Goal: Task Accomplishment & Management: Manage account settings

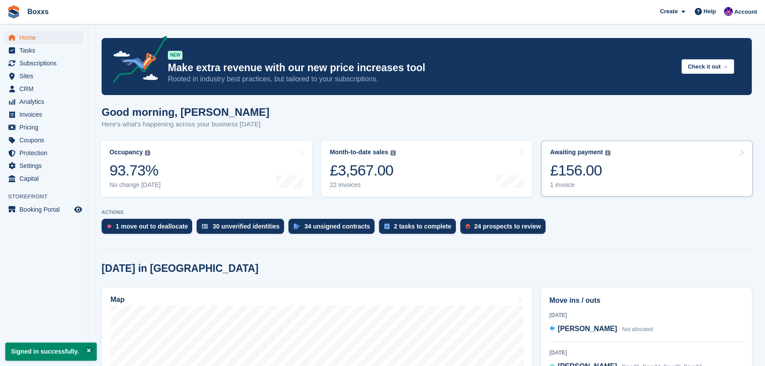
click at [640, 160] on link "Awaiting payment The total outstanding balance on all open invoices. £156.00 1 …" at bounding box center [647, 168] width 212 height 56
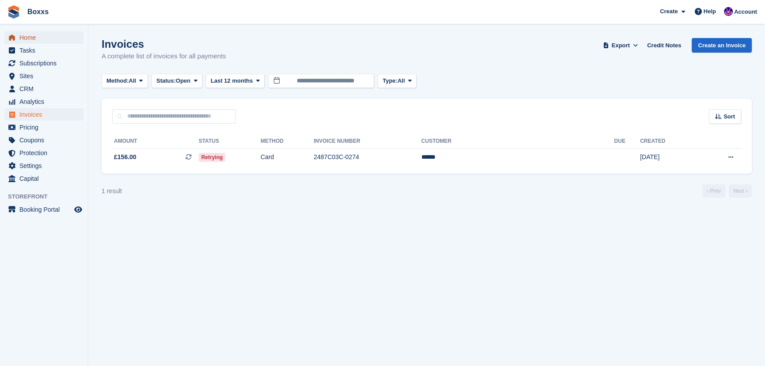
click at [28, 37] on span "Home" at bounding box center [45, 37] width 53 height 12
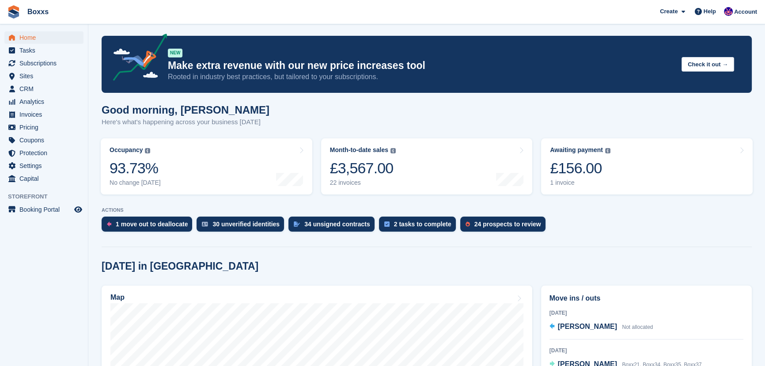
scroll to position [120, 0]
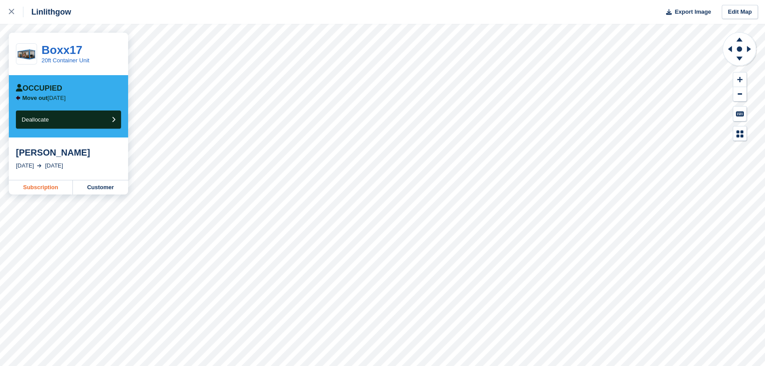
click at [26, 191] on link "Subscription" at bounding box center [41, 187] width 64 height 14
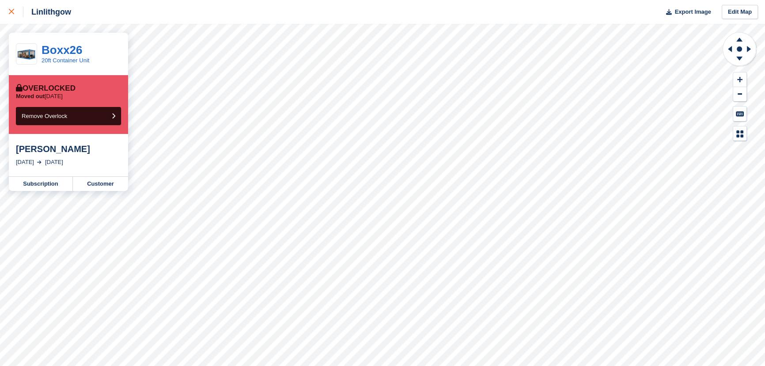
click at [11, 10] on icon at bounding box center [11, 11] width 5 height 5
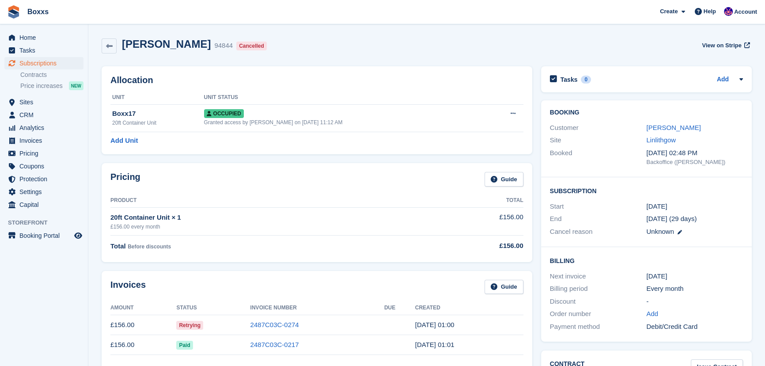
drag, startPoint x: 327, startPoint y: 35, endPoint x: 278, endPoint y: 1, distance: 59.9
click at [327, 35] on div "Andrew 94844 Cancelled View on Stripe" at bounding box center [426, 48] width 659 height 28
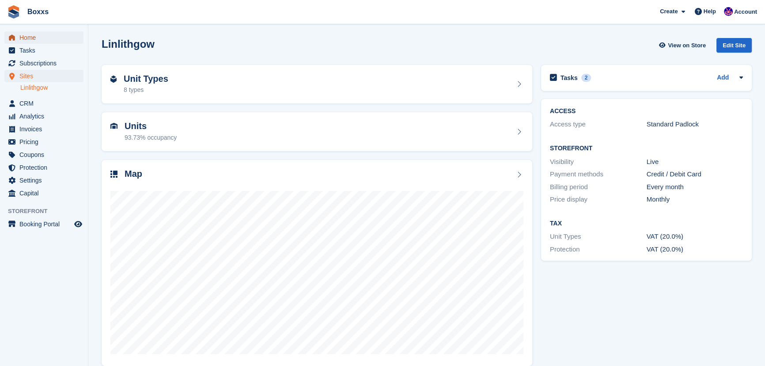
click at [34, 37] on span "Home" at bounding box center [45, 37] width 53 height 12
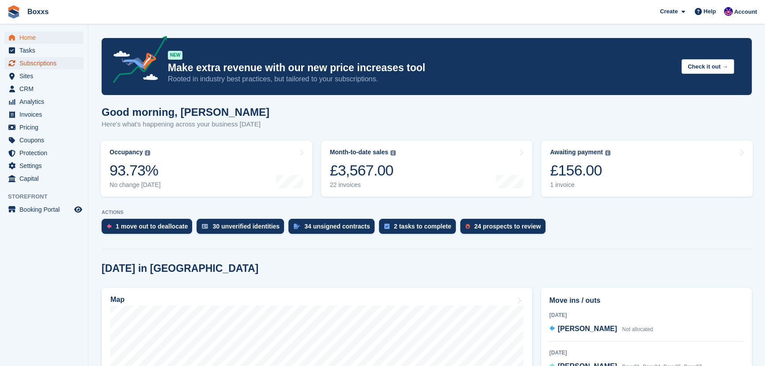
click at [32, 59] on span "Subscriptions" at bounding box center [45, 63] width 53 height 12
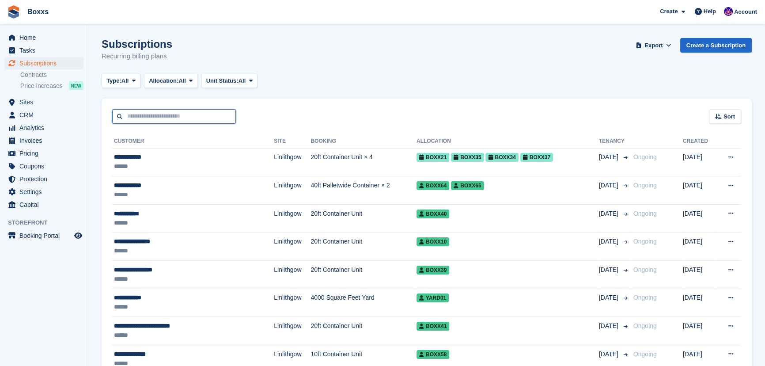
click at [174, 118] on input "text" at bounding box center [174, 116] width 124 height 15
type input "*******"
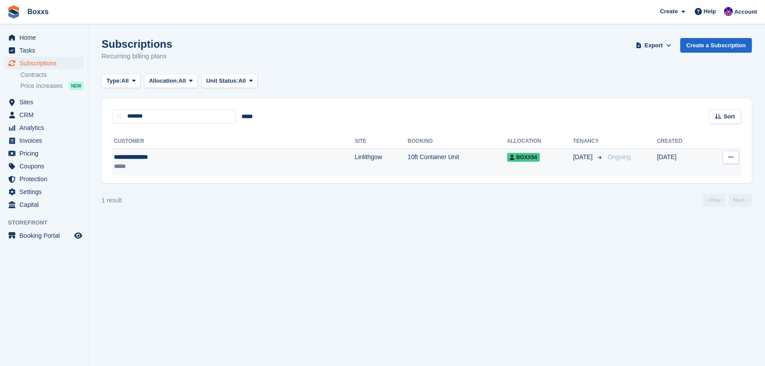
click at [194, 157] on div "**********" at bounding box center [176, 156] width 124 height 9
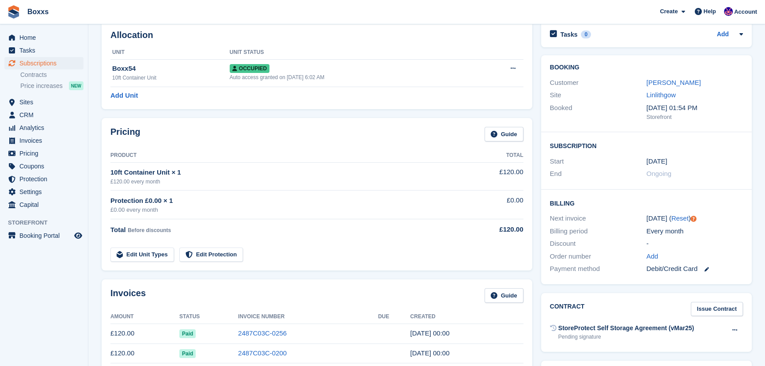
scroll to position [40, 0]
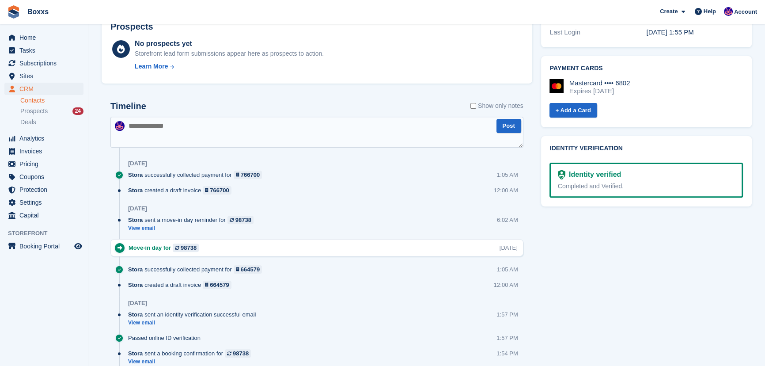
scroll to position [361, 0]
